Goal: Information Seeking & Learning: Check status

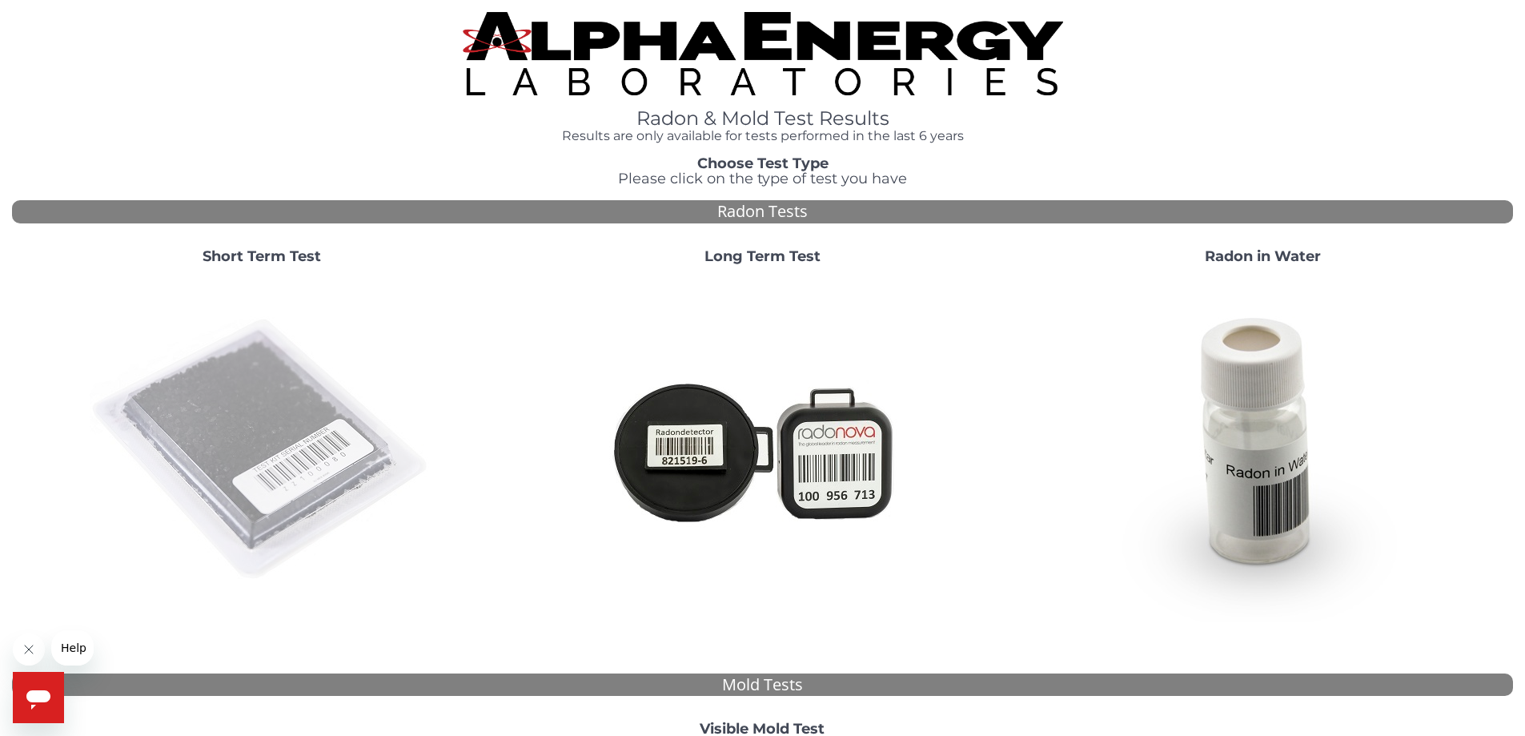
click at [316, 447] on img at bounding box center [262, 450] width 344 height 344
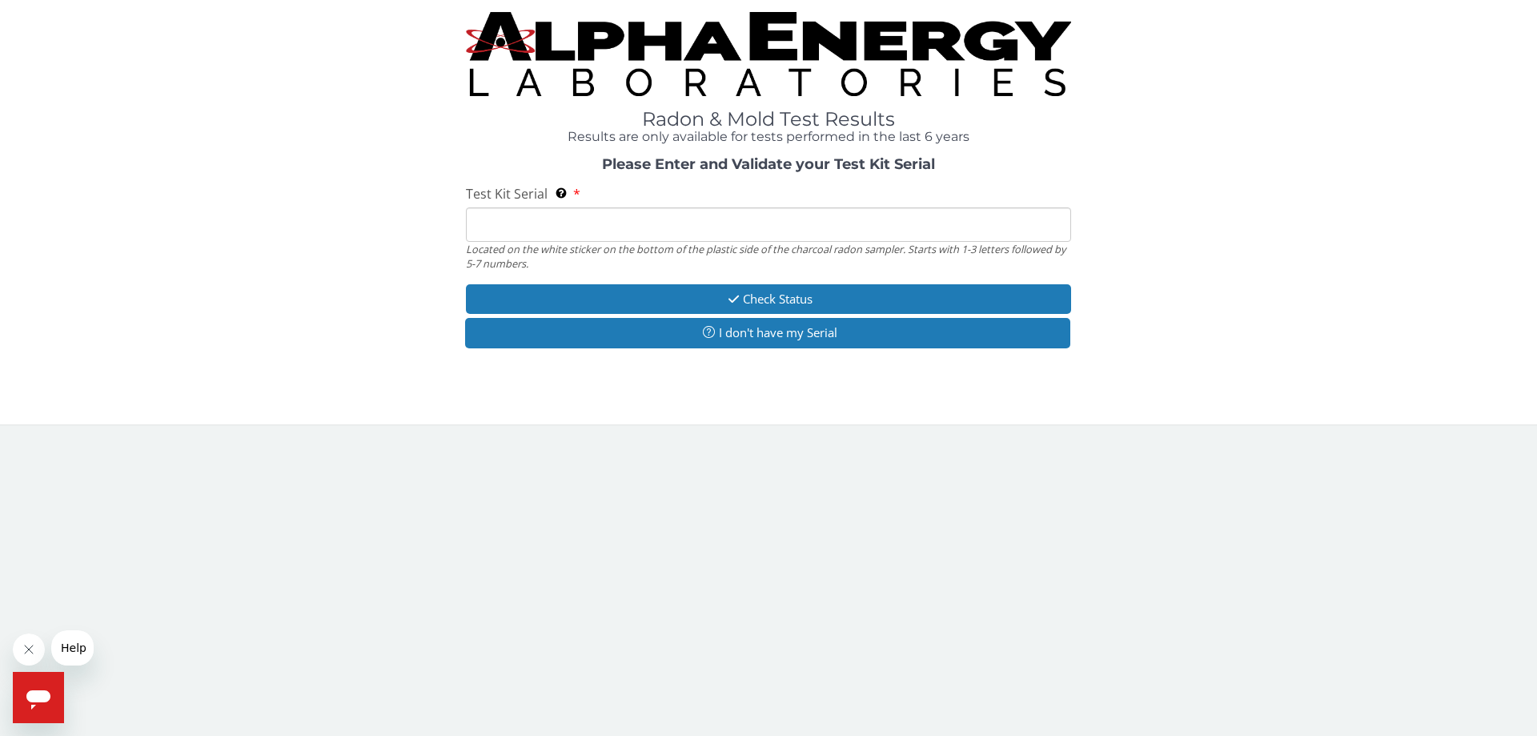
click at [757, 230] on input "Test Kit Serial Located on the white sticker on the bottom of the plastic side …" at bounding box center [768, 224] width 605 height 34
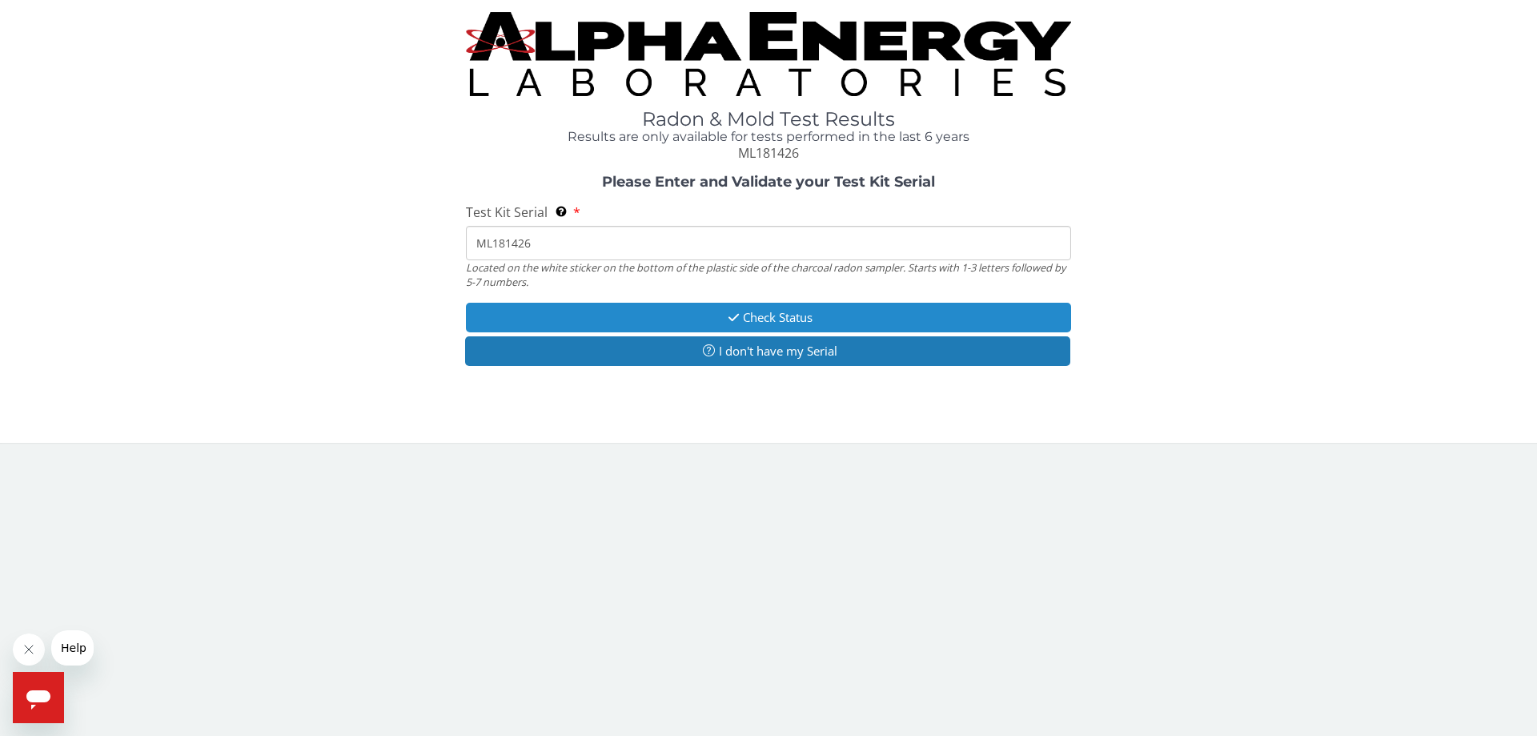
type input "ML181426"
click at [806, 311] on button "Check Status" at bounding box center [768, 318] width 605 height 30
